Goal: Task Accomplishment & Management: Manage account settings

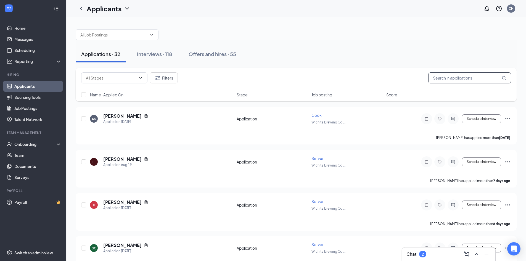
click at [454, 79] on input "text" at bounding box center [469, 77] width 83 height 11
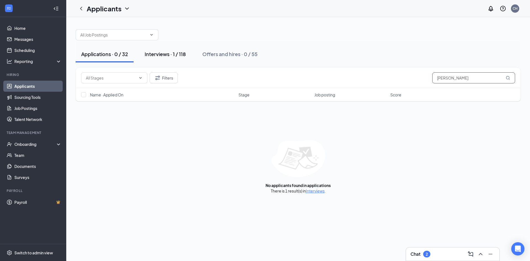
type input "[PERSON_NAME]"
click at [172, 54] on div "Interviews · 1 / 118" at bounding box center [165, 54] width 41 height 7
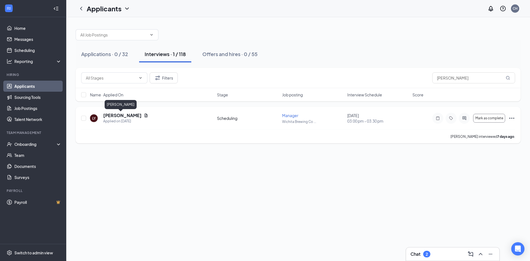
click at [116, 115] on h5 "[PERSON_NAME]" at bounding box center [122, 115] width 38 height 6
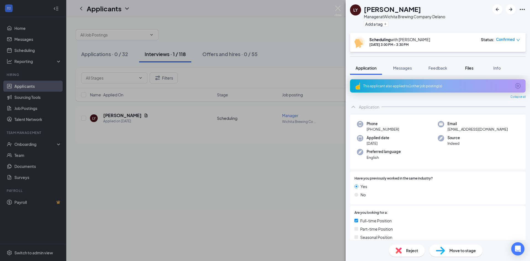
click at [468, 66] on span "Files" at bounding box center [469, 67] width 8 height 5
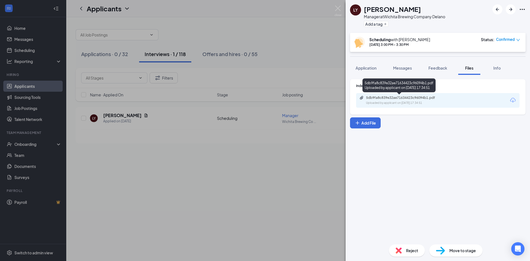
click at [398, 97] on div "5db9fa8c839e32ae71634423c96094b1.pdf" at bounding box center [404, 98] width 77 height 4
click at [337, 10] on img at bounding box center [338, 11] width 7 height 11
